Goal: Transaction & Acquisition: Purchase product/service

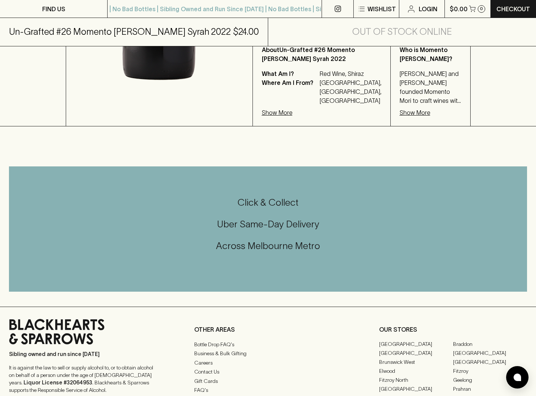
scroll to position [47, 0]
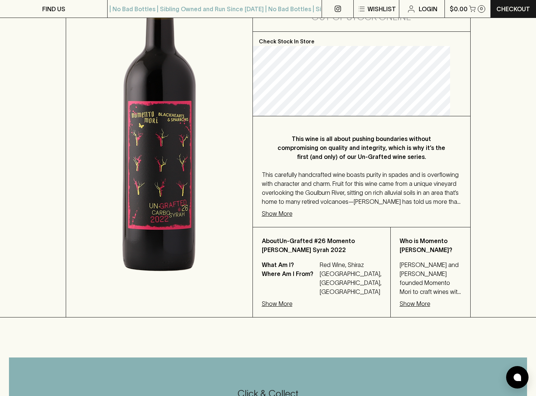
scroll to position [134, 0]
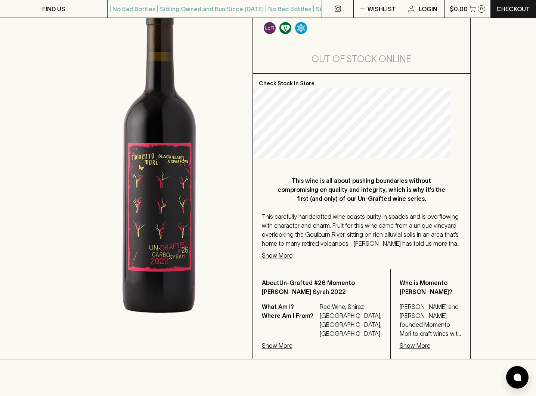
click at [513, 244] on div "HOME SHOP Un-Grafted #26 Momento Mori Carbo Syrah 2022 $24.00 Add to wishlist O…" at bounding box center [268, 138] width 536 height 442
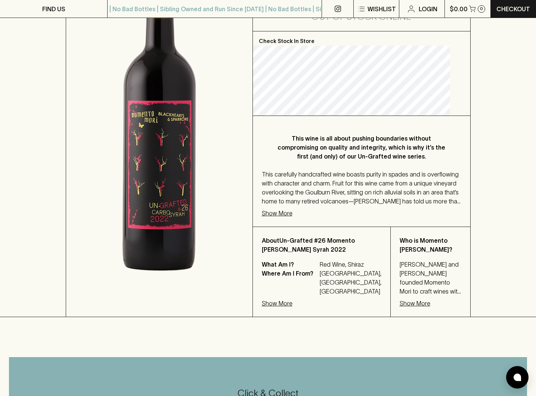
scroll to position [183, 0]
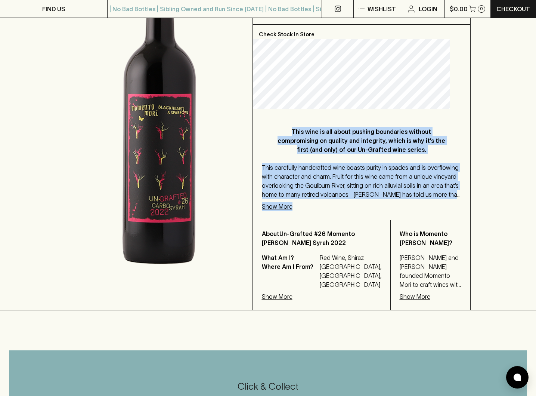
drag, startPoint x: 286, startPoint y: 125, endPoint x: 379, endPoint y: 209, distance: 124.9
click at [379, 209] on div "This wine is all about pushing boundaries without compromising on quality and i…" at bounding box center [361, 164] width 217 height 111
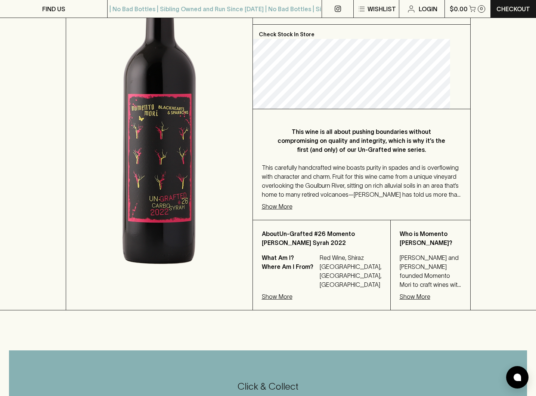
click at [379, 209] on div "This wine is all about pushing boundaries without compromising on quality and i…" at bounding box center [361, 164] width 217 height 111
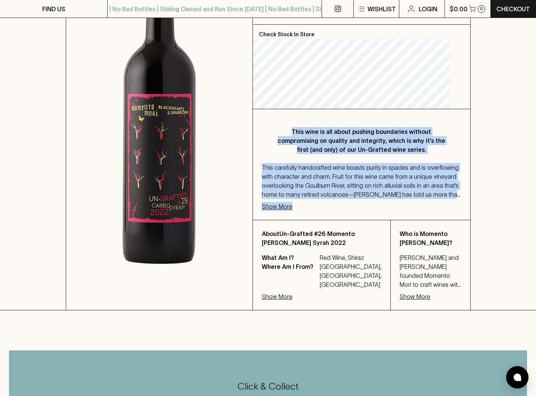
drag, startPoint x: 348, startPoint y: 213, endPoint x: 290, endPoint y: 124, distance: 106.0
click at [290, 124] on div "This wine is all about pushing boundaries without compromising on quality and i…" at bounding box center [361, 164] width 217 height 111
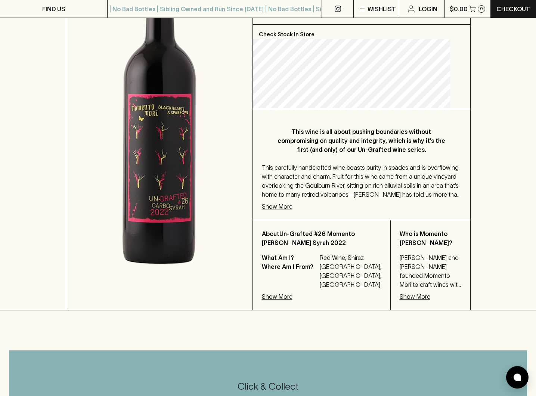
drag, startPoint x: 290, startPoint y: 124, endPoint x: 284, endPoint y: 121, distance: 7.1
click at [290, 124] on div "This wine is all about pushing boundaries without compromising on quality and i…" at bounding box center [361, 164] width 217 height 111
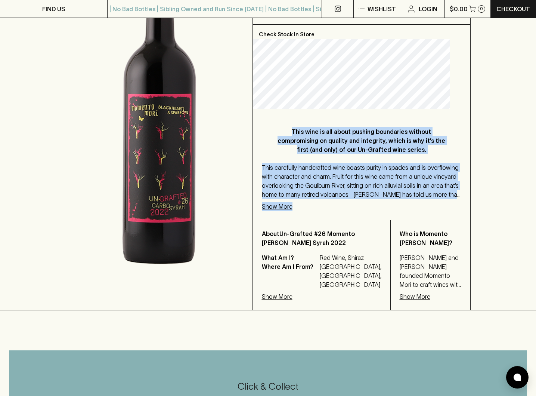
drag, startPoint x: 282, startPoint y: 121, endPoint x: 370, endPoint y: 214, distance: 128.2
click at [370, 214] on div "This wine is all about pushing boundaries without compromising on quality and i…" at bounding box center [361, 164] width 217 height 111
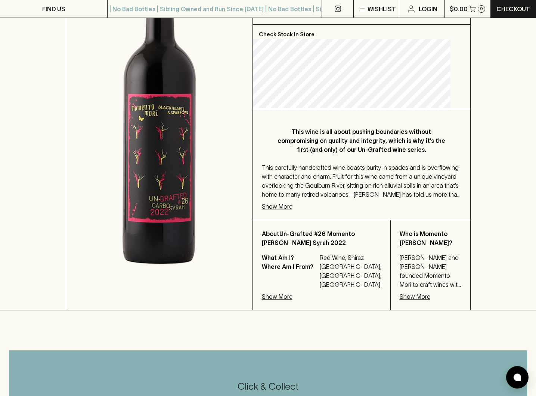
click at [373, 209] on div "This wine is all about pushing boundaries without compromising on quality and i…" at bounding box center [361, 164] width 217 height 111
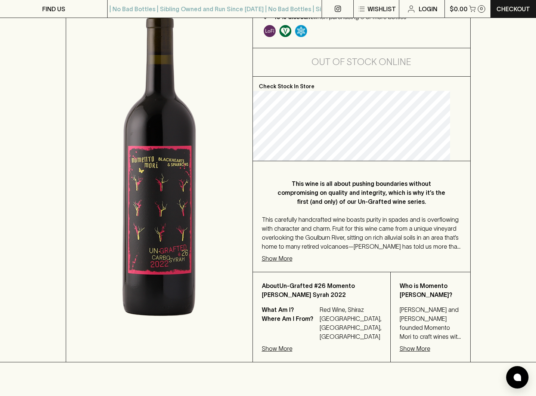
scroll to position [0, 0]
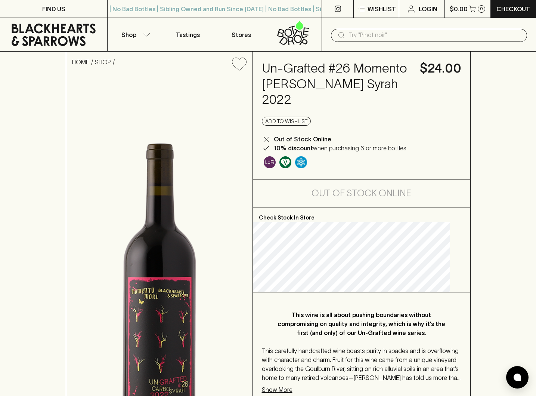
click at [523, 86] on div "HOME SHOP Un-Grafted #26 Momento Mori Carbo Syrah 2022 $24.00 Add to wishlist O…" at bounding box center [268, 273] width 536 height 442
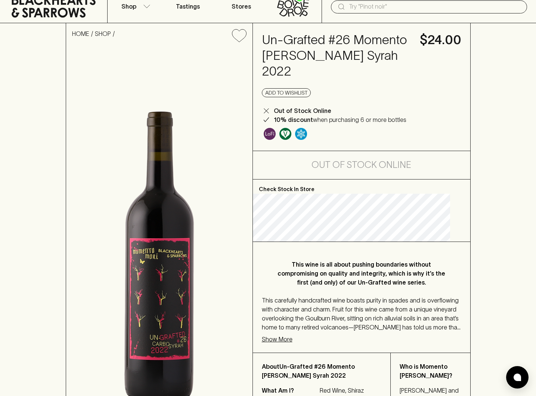
scroll to position [31, 0]
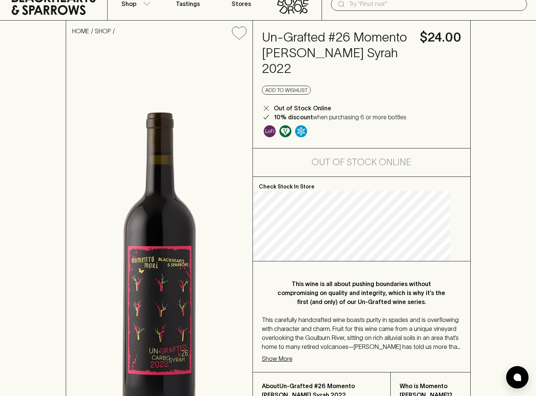
click at [355, 170] on div "Out of Stock Online" at bounding box center [361, 162] width 217 height 28
drag, startPoint x: 436, startPoint y: 86, endPoint x: 418, endPoint y: 92, distance: 18.6
click at [436, 86] on div "Add to wishlist" at bounding box center [362, 90] width 200 height 9
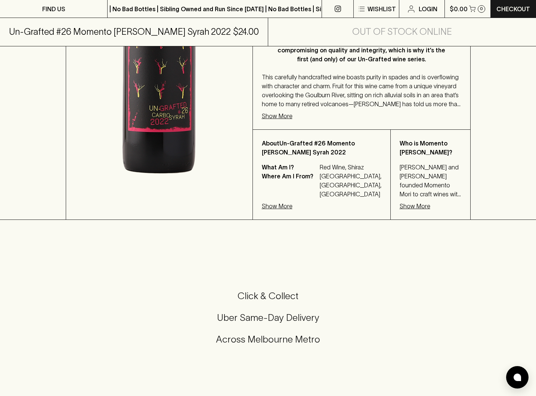
scroll to position [63, 0]
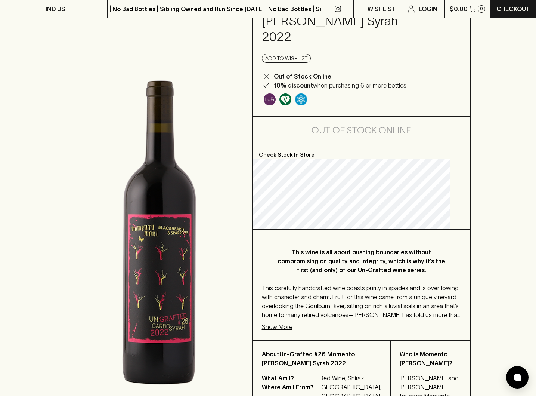
click at [484, 206] on div "HOME SHOP Un-Grafted #26 Momento Mori Carbo Syrah 2022 $24.00 Add to wishlist O…" at bounding box center [268, 210] width 536 height 442
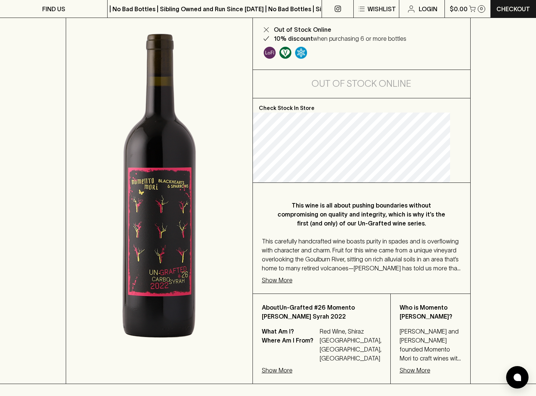
scroll to position [112, 0]
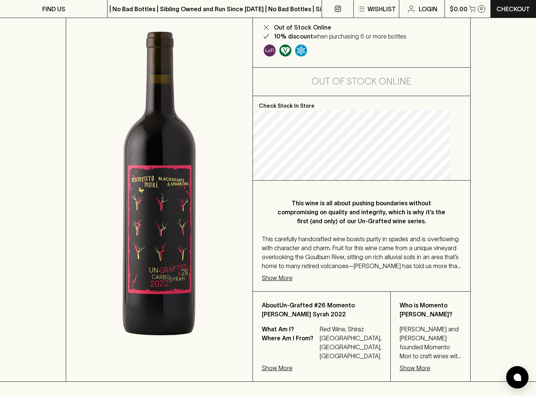
click at [400, 363] on p "Show More" at bounding box center [415, 367] width 31 height 9
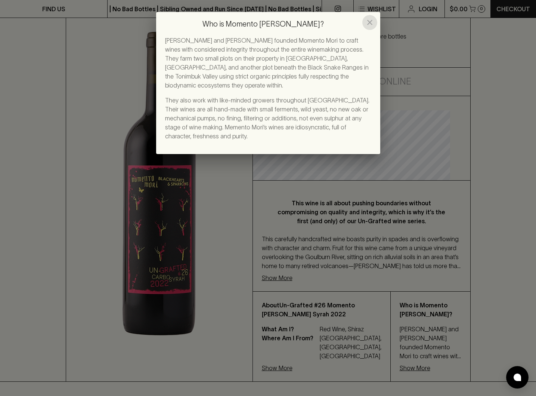
drag, startPoint x: 369, startPoint y: 24, endPoint x: 358, endPoint y: 4, distance: 21.9
click at [369, 24] on icon "close" at bounding box center [369, 22] width 5 height 5
